Goal: Task Accomplishment & Management: Manage account settings

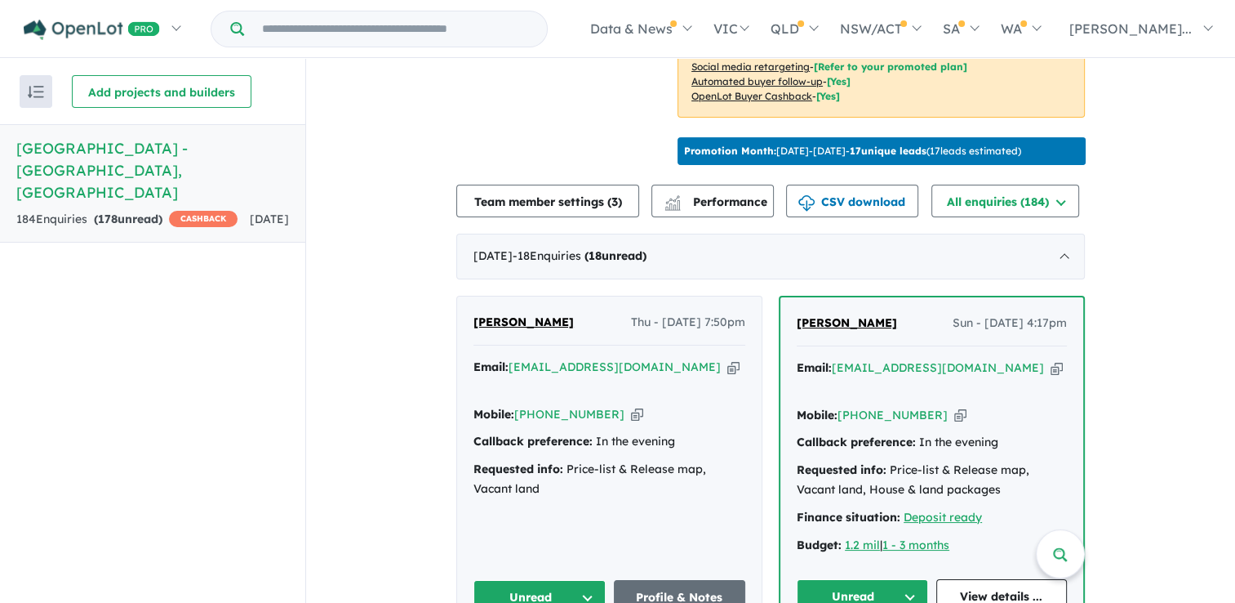
scroll to position [493, 0]
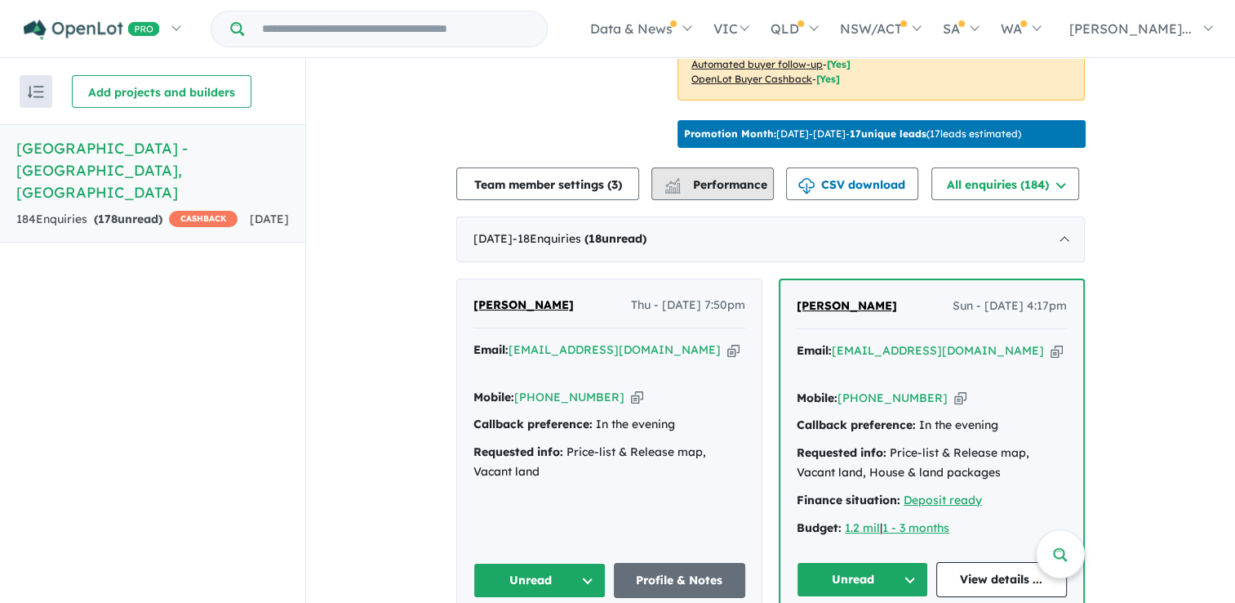
click at [710, 192] on span "Performance" at bounding box center [717, 184] width 100 height 15
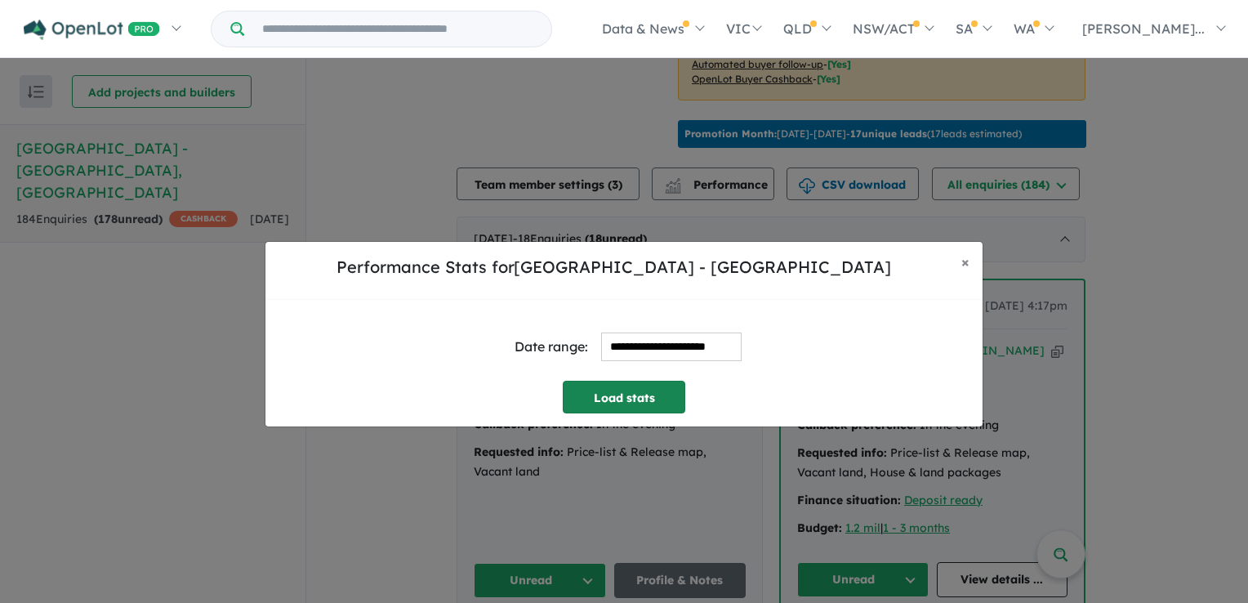
click at [644, 396] on button "Load stats" at bounding box center [624, 396] width 122 height 33
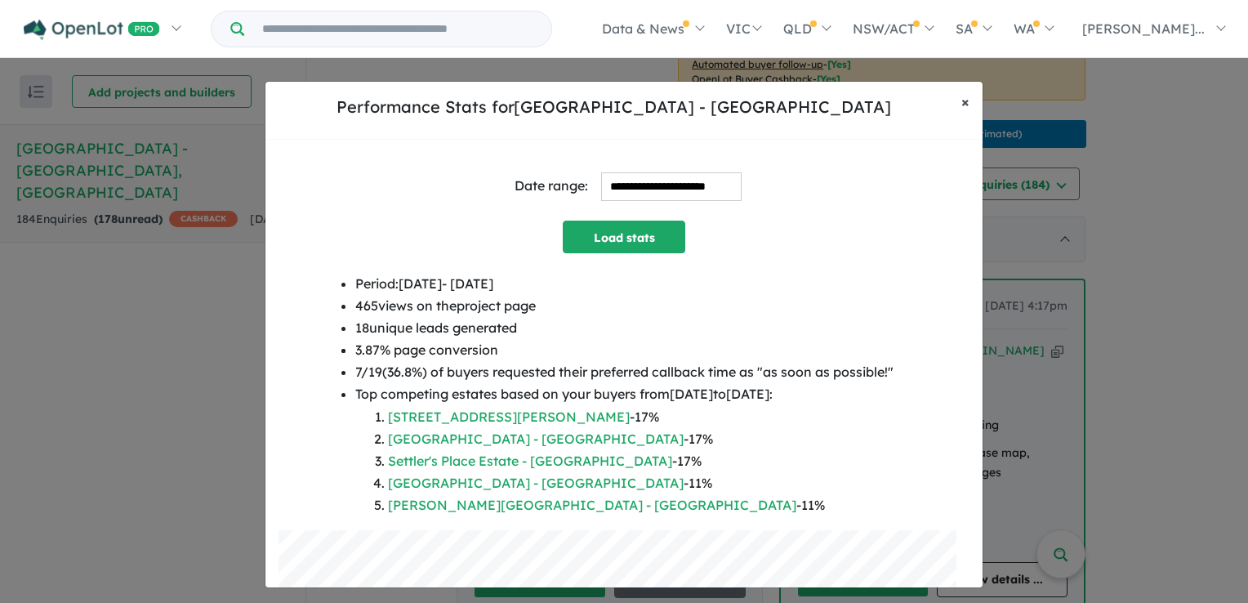
click at [963, 102] on span "×" at bounding box center [965, 101] width 8 height 19
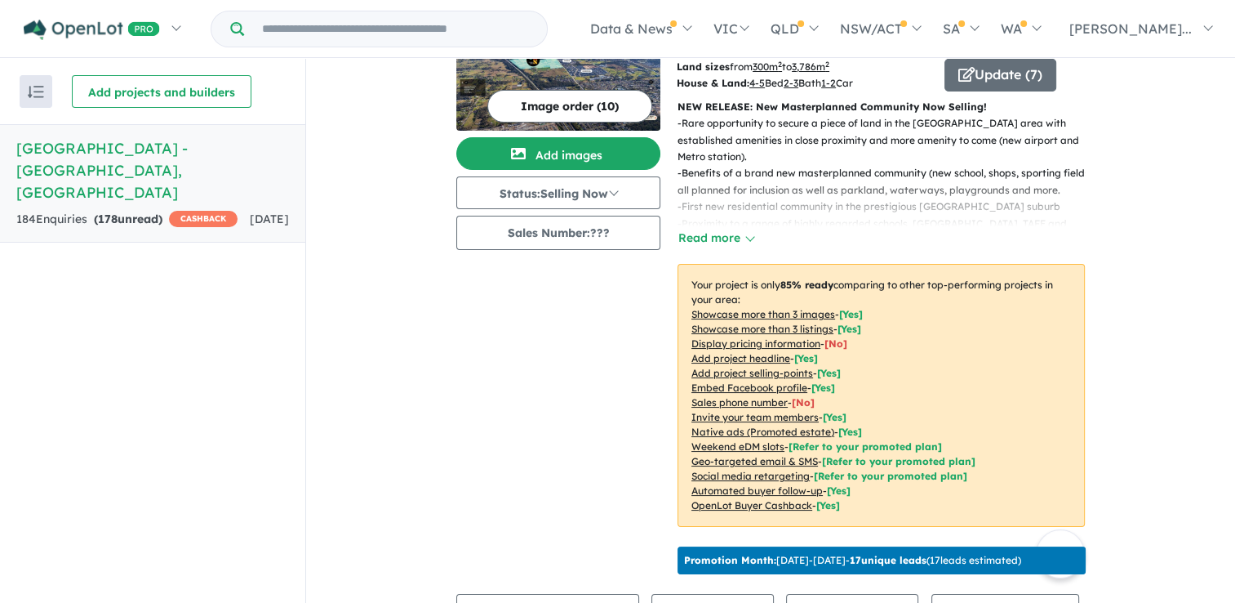
scroll to position [0, 0]
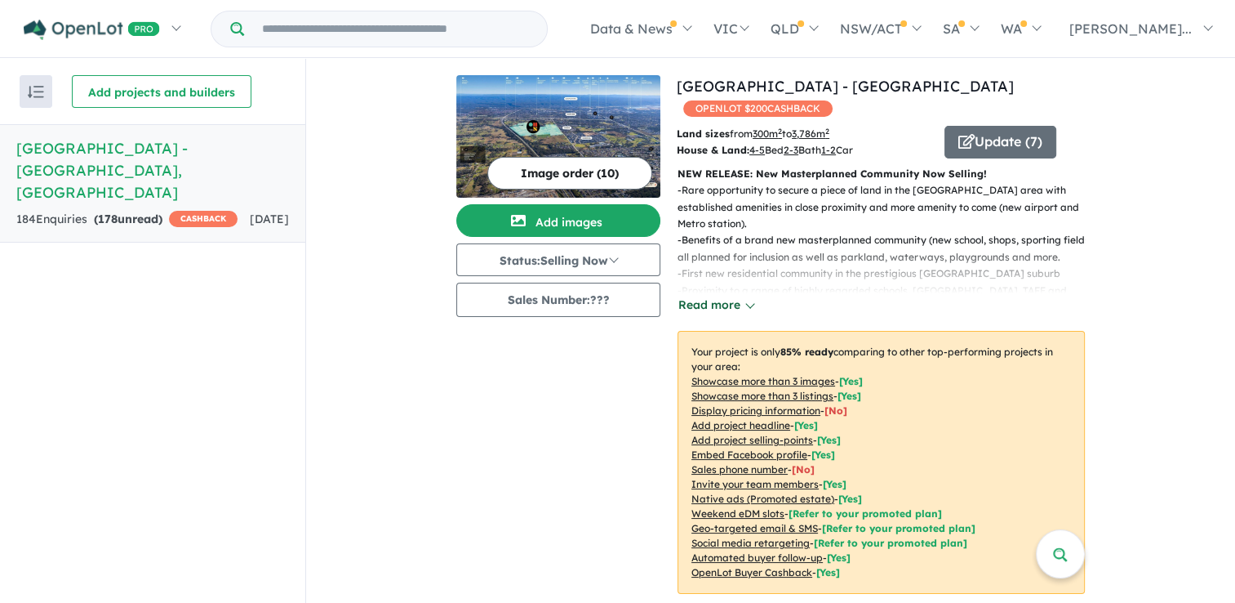
click at [727, 304] on button "Read more" at bounding box center [716, 305] width 77 height 19
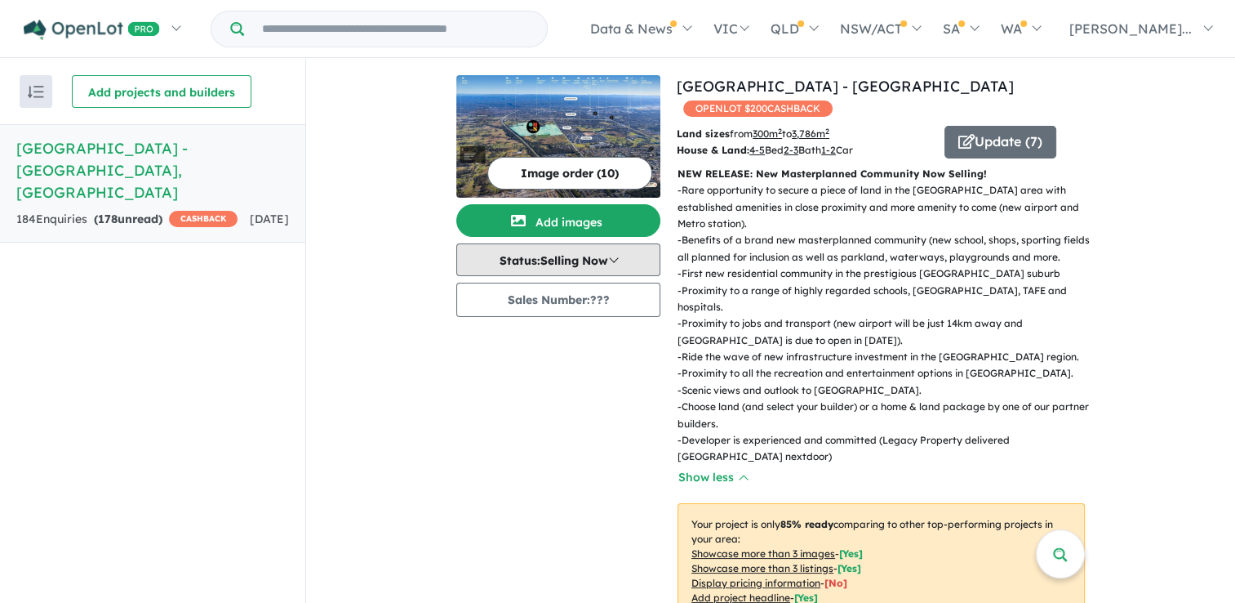
click at [595, 270] on button "Status: Selling Now" at bounding box center [558, 259] width 204 height 33
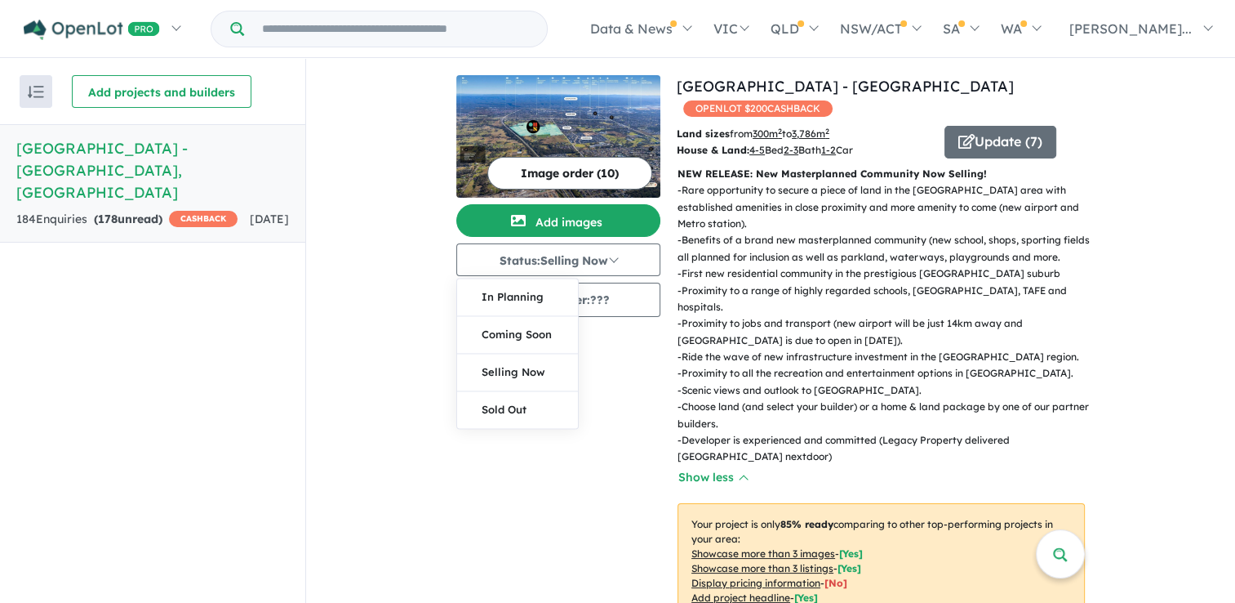
click at [580, 353] on div "Image order ( 10 ) Add images Status: Selling Now In Planning Coming Soon Selli…" at bounding box center [566, 447] width 220 height 745
click at [616, 168] on button "Image order ( 10 )" at bounding box center [569, 173] width 165 height 33
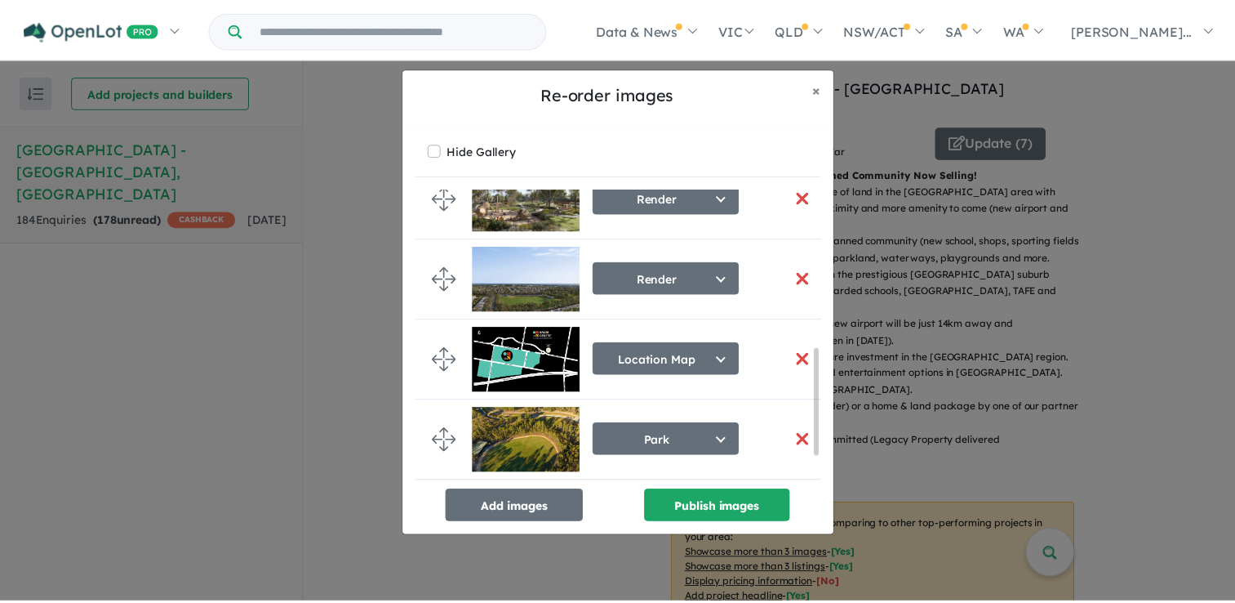
scroll to position [505, 0]
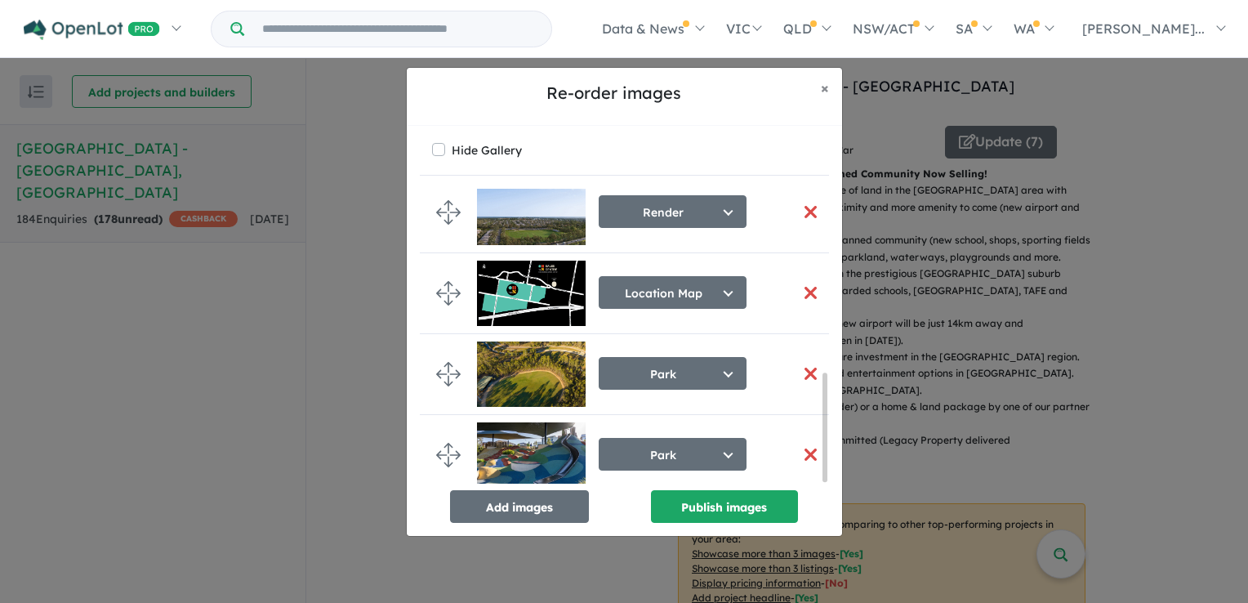
drag, startPoint x: 823, startPoint y: 220, endPoint x: 766, endPoint y: 436, distance: 223.0
click at [763, 459] on div "Aerial Select image tag Aerial Location Map Masterplan Lifestyle Amenities Park…" at bounding box center [624, 336] width 409 height 295
click at [825, 93] on span "×" at bounding box center [825, 87] width 8 height 19
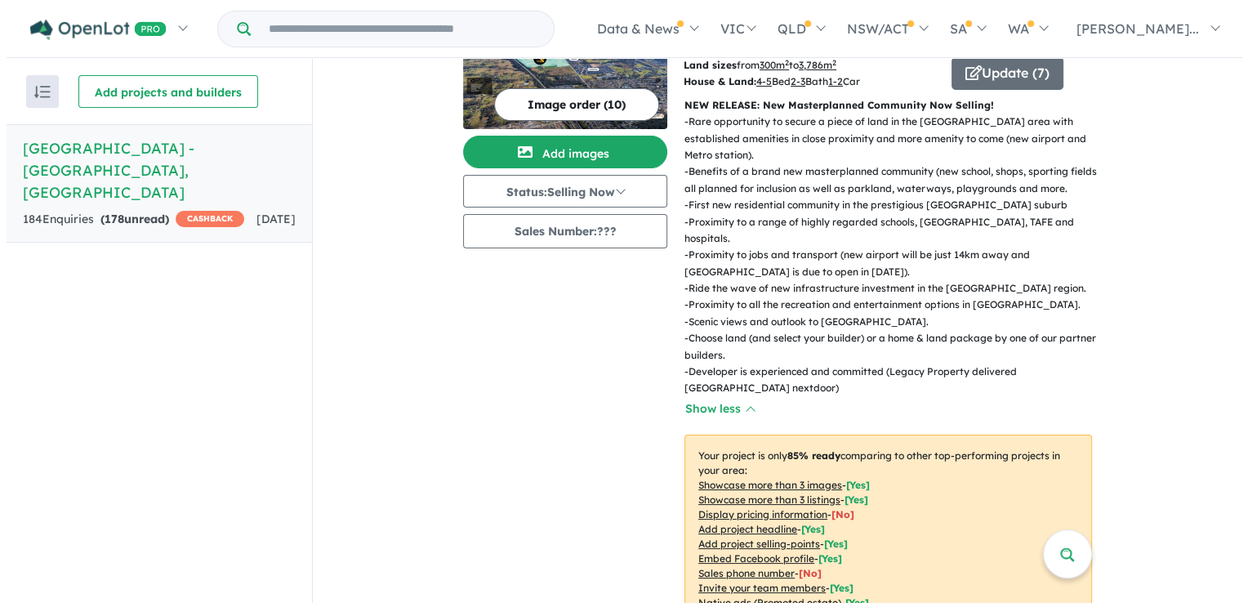
scroll to position [0, 0]
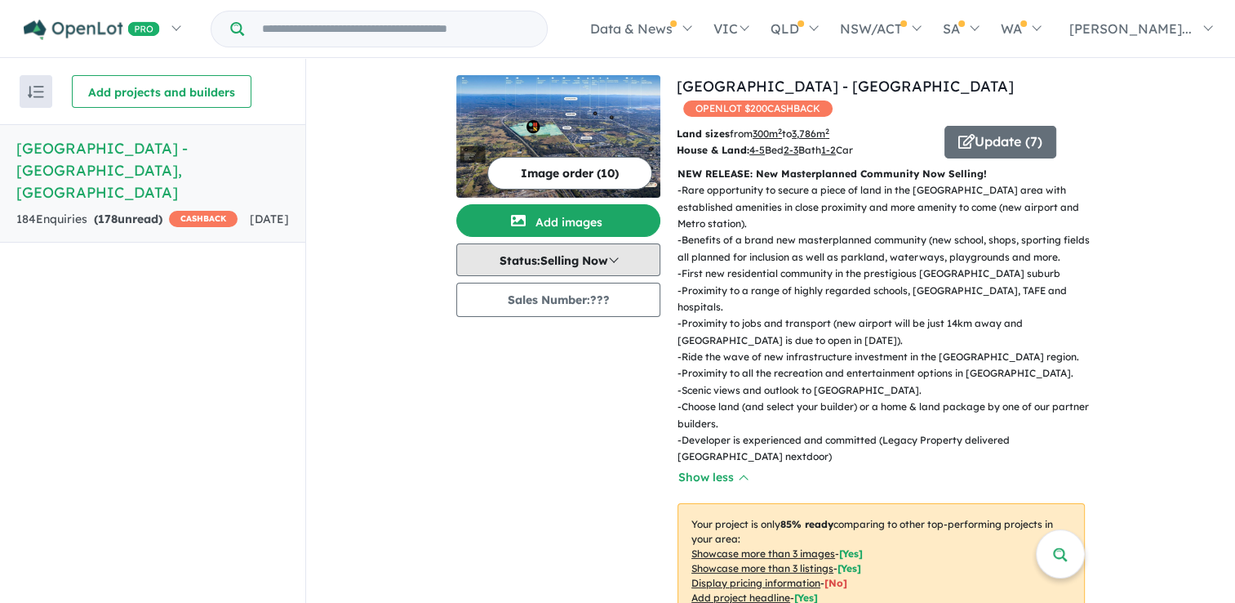
click at [578, 257] on button "Status: Selling Now" at bounding box center [558, 259] width 204 height 33
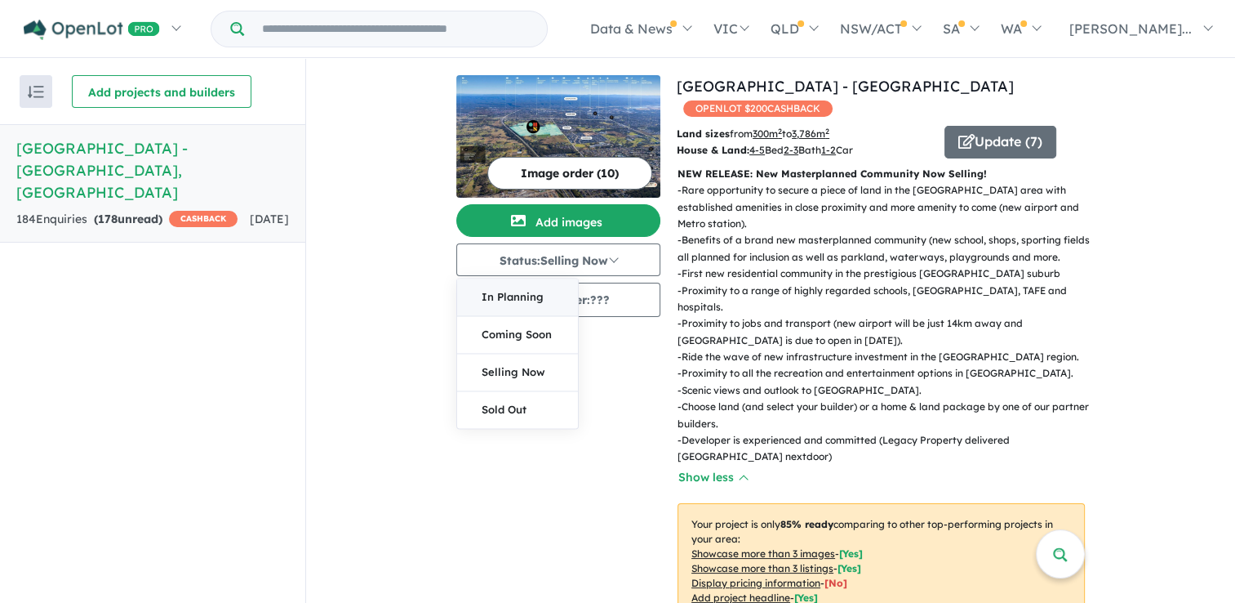
click at [522, 292] on button "In Planning" at bounding box center [517, 297] width 121 height 38
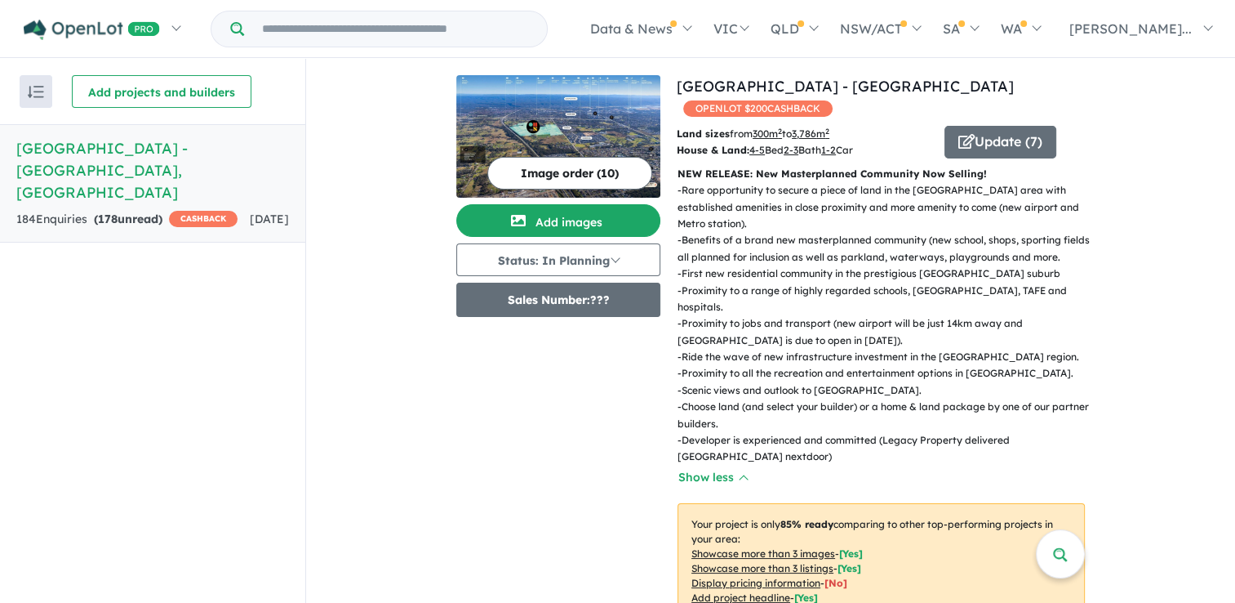
click at [585, 292] on button "Sales Number: ???" at bounding box center [558, 299] width 204 height 34
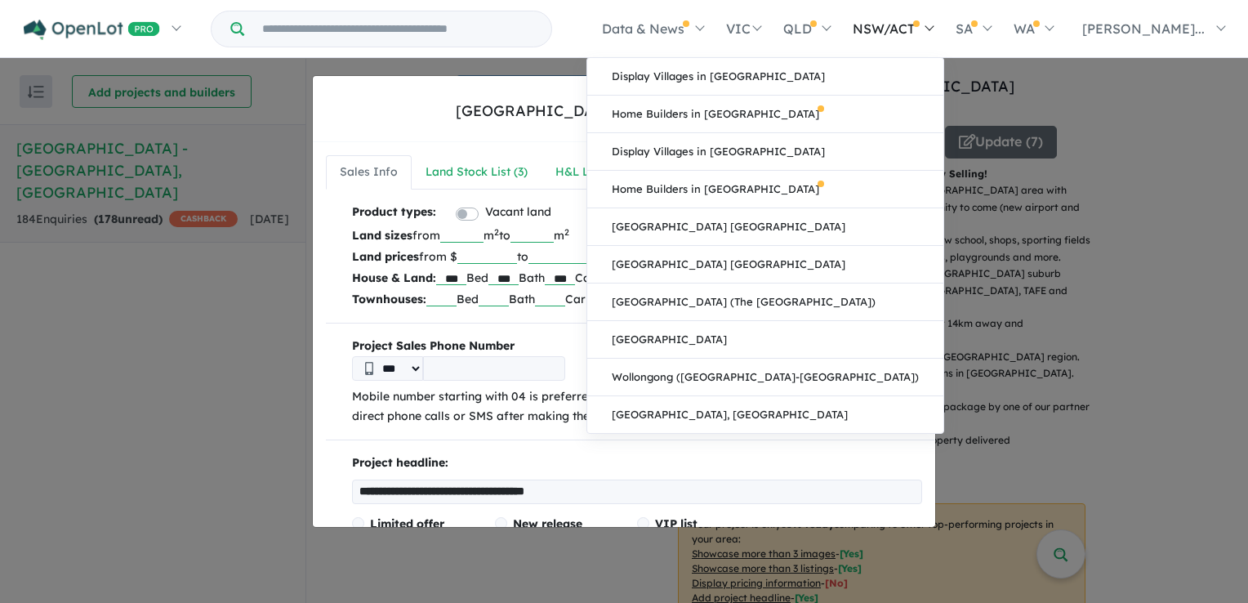
drag, startPoint x: 931, startPoint y: 183, endPoint x: 954, endPoint y: 0, distance: 184.4
click at [972, 9] on body "Skip to main content Homepage My Dashboard (1) Buyer Demand Index Suburb/Counci…" at bounding box center [624, 299] width 1248 height 603
